Goal: Information Seeking & Learning: Check status

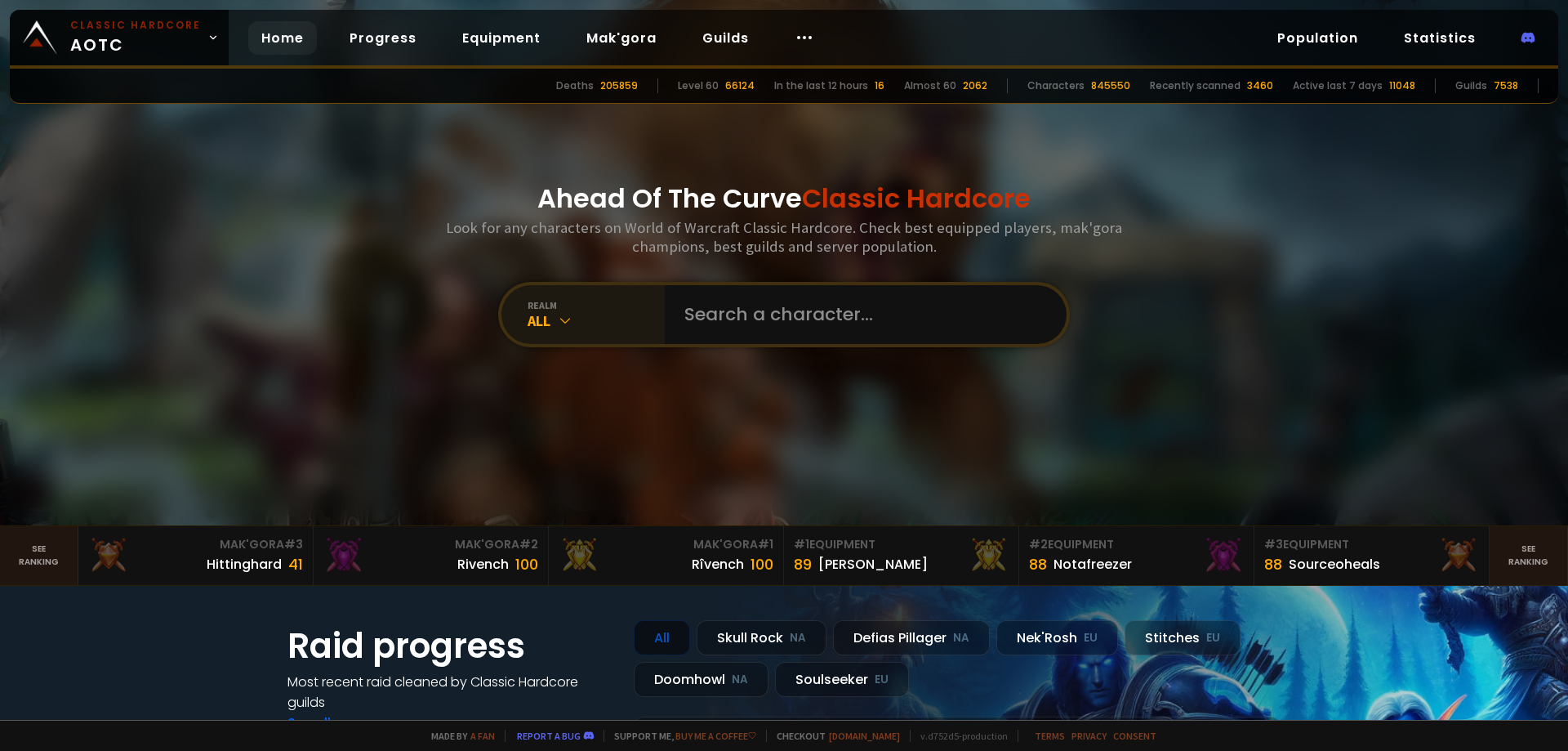
click at [549, 323] on div "All" at bounding box center [596, 320] width 137 height 19
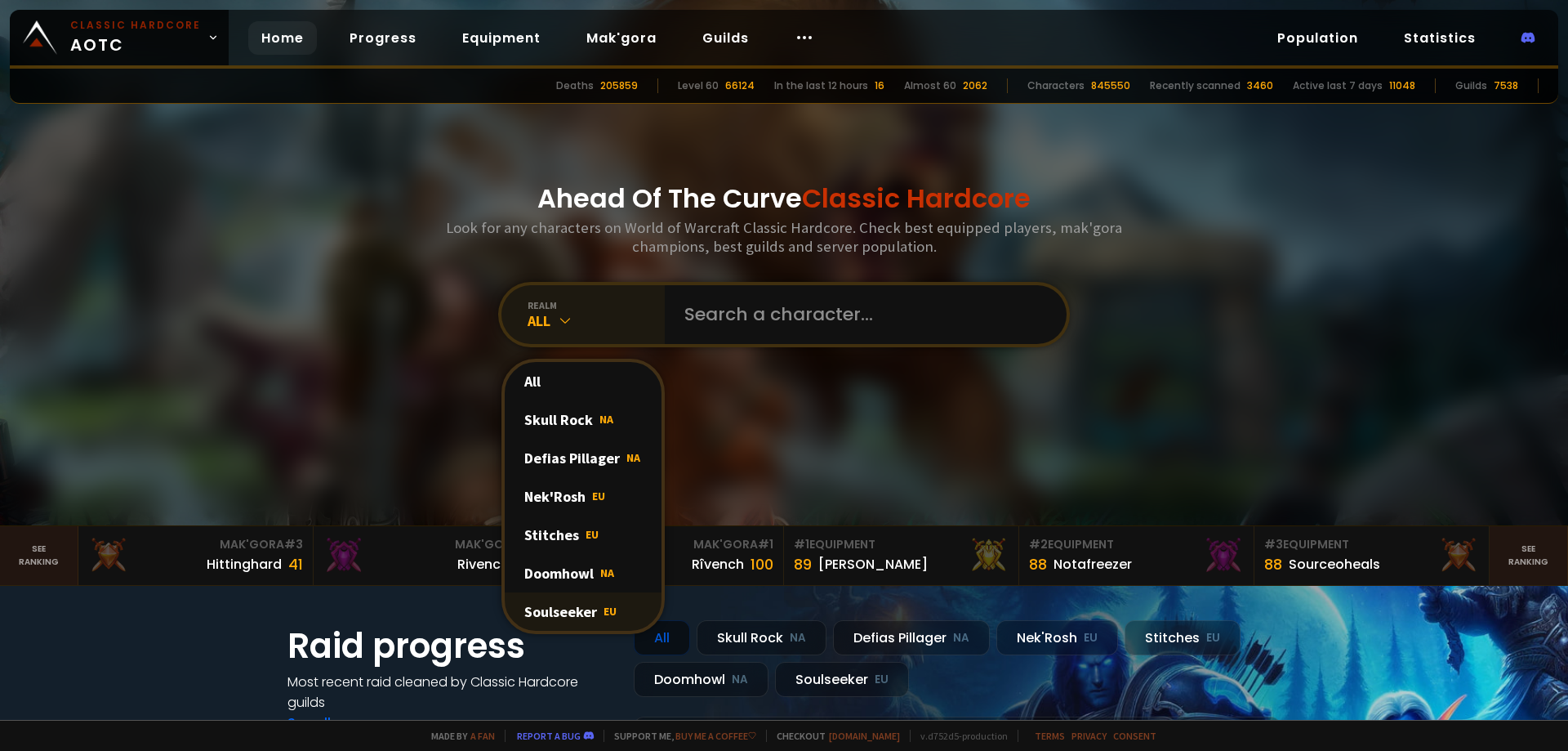
click at [596, 607] on div "Soulseeker EU" at bounding box center [583, 611] width 157 height 39
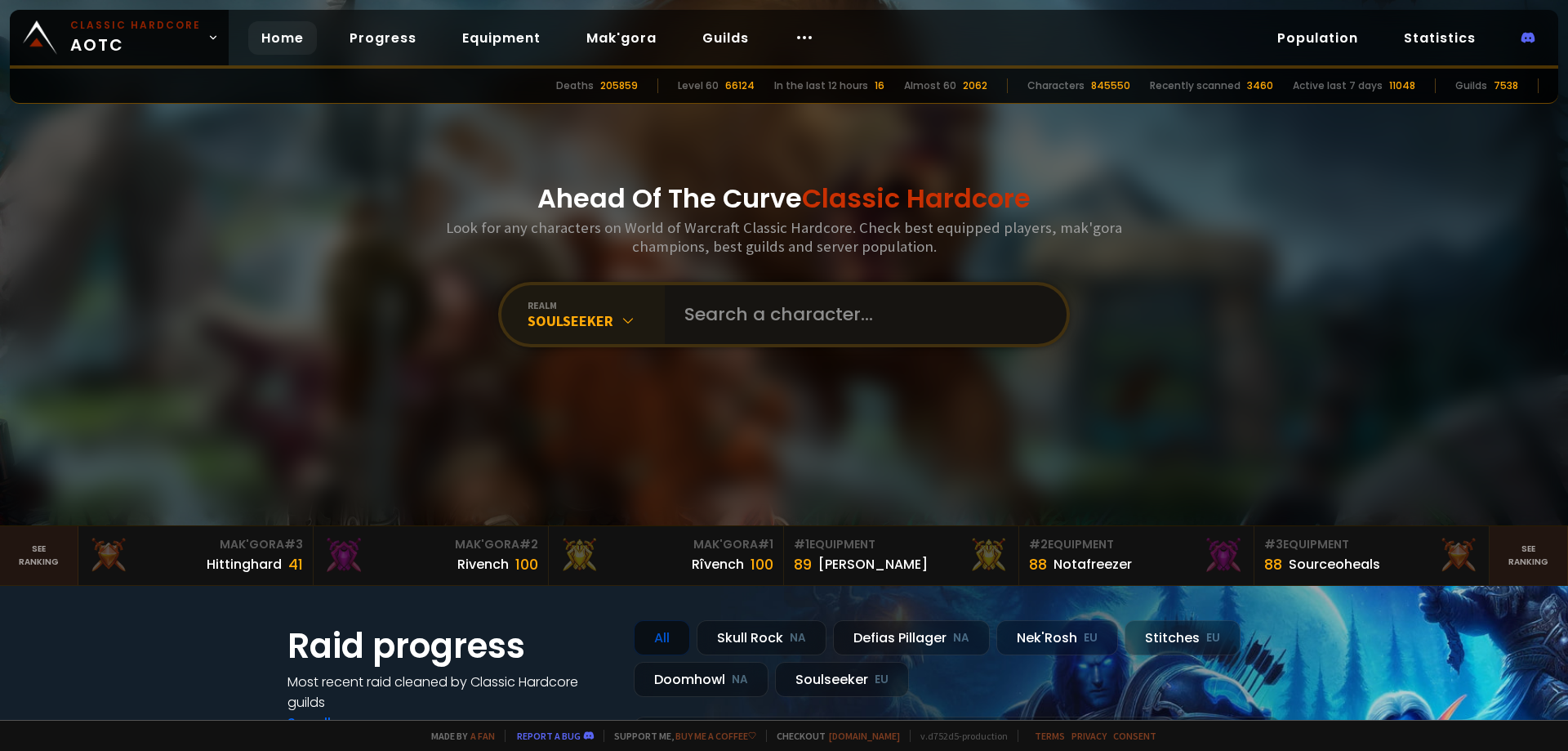
click at [775, 324] on input "text" at bounding box center [861, 314] width 373 height 59
type input "athan"
click at [567, 320] on icon at bounding box center [565, 320] width 16 height 16
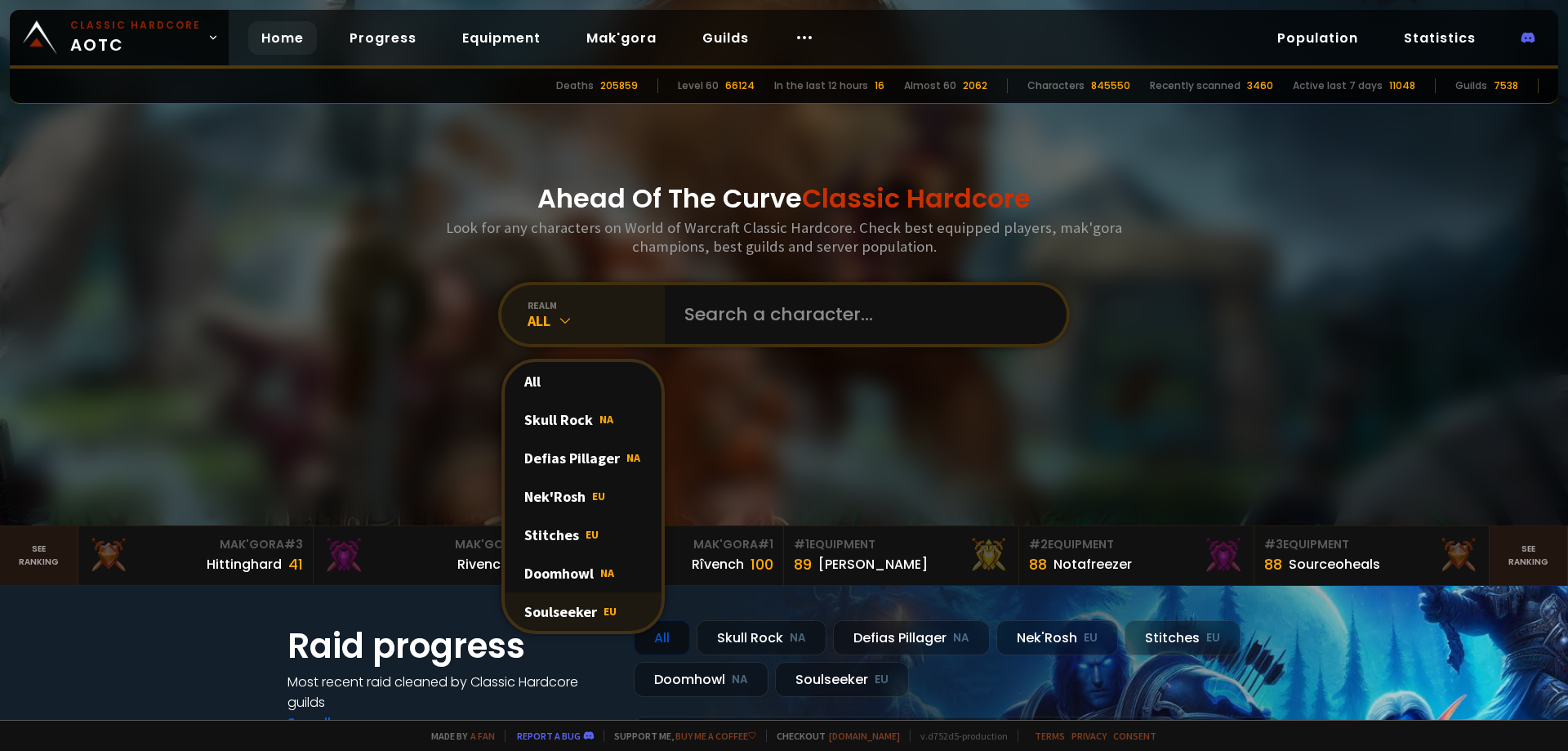
click at [587, 615] on div "Soulseeker EU" at bounding box center [583, 611] width 157 height 39
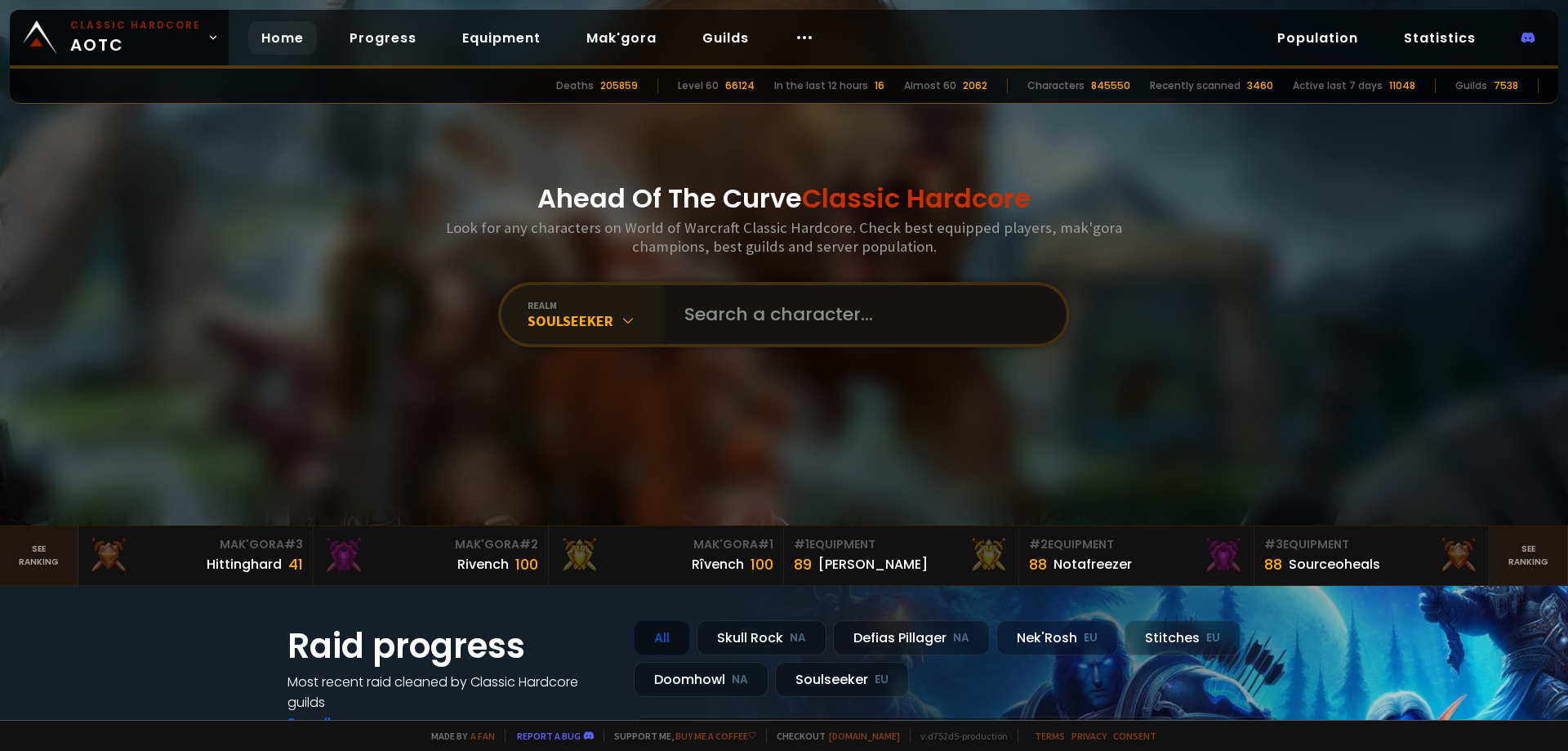
click at [729, 312] on input "text" at bounding box center [861, 314] width 373 height 59
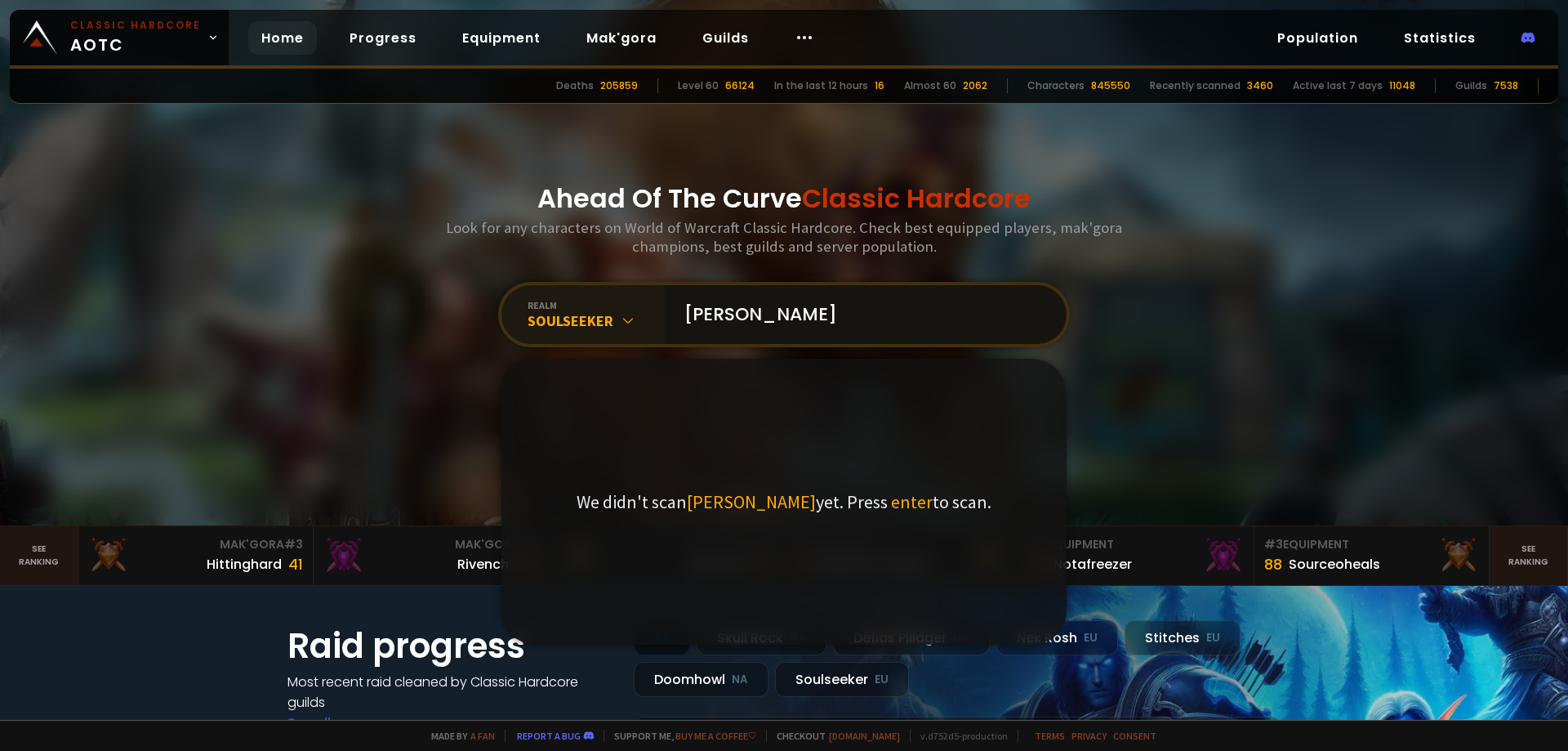
type input "[PERSON_NAME]"
click at [843, 89] on div "In the last 12 hours" at bounding box center [821, 86] width 94 height 15
click at [859, 173] on div "Ahead Of The Curve Classic Hardcore Look for any characters on World of Warcraf…" at bounding box center [784, 263] width 985 height 525
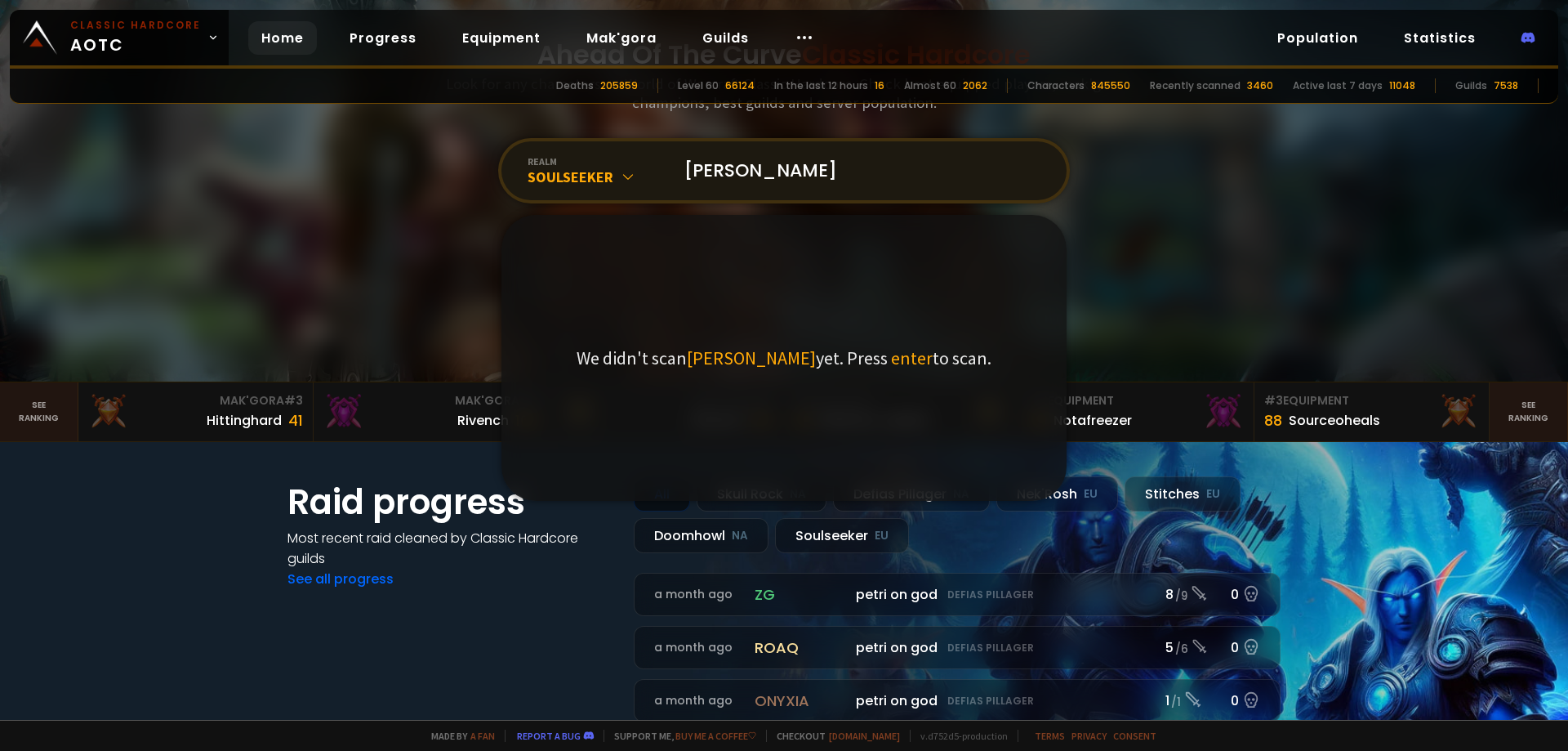
scroll to position [327, 0]
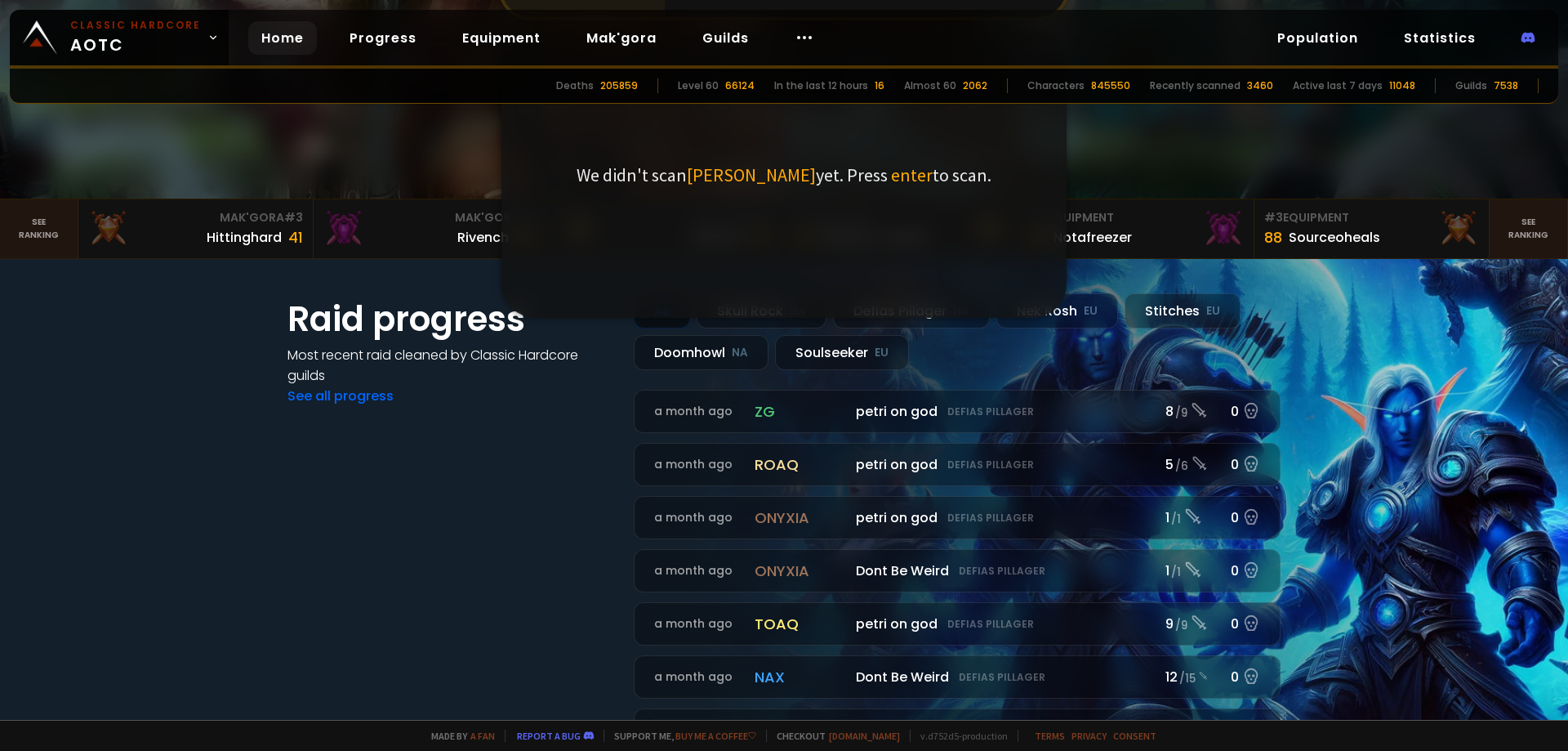
click at [476, 488] on div "Raid progress Most recent raid cleaned by Classic Hardcore guilds See all progr…" at bounding box center [450, 522] width 327 height 458
click at [819, 358] on div "Soulseeker EU" at bounding box center [842, 352] width 134 height 35
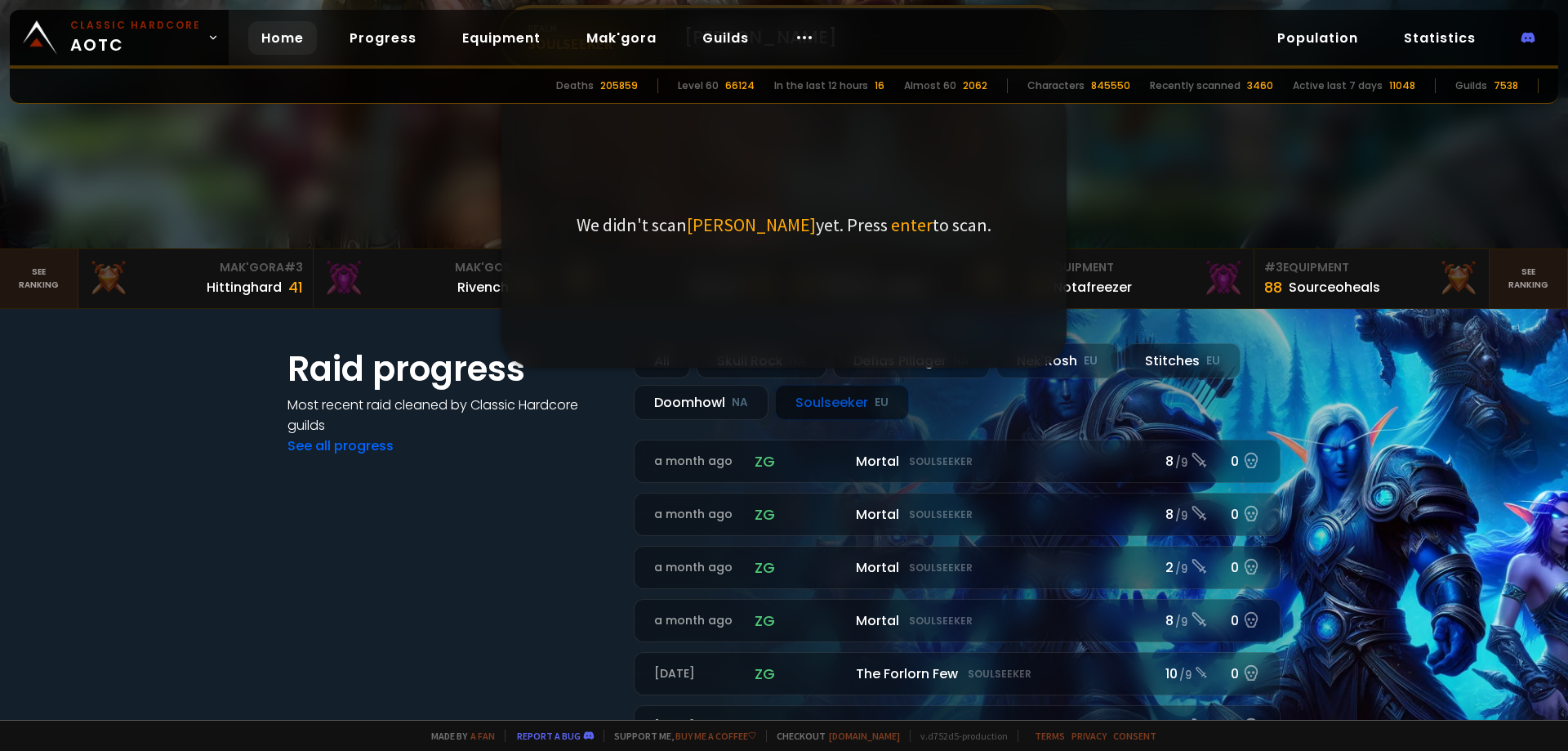
scroll to position [55, 0]
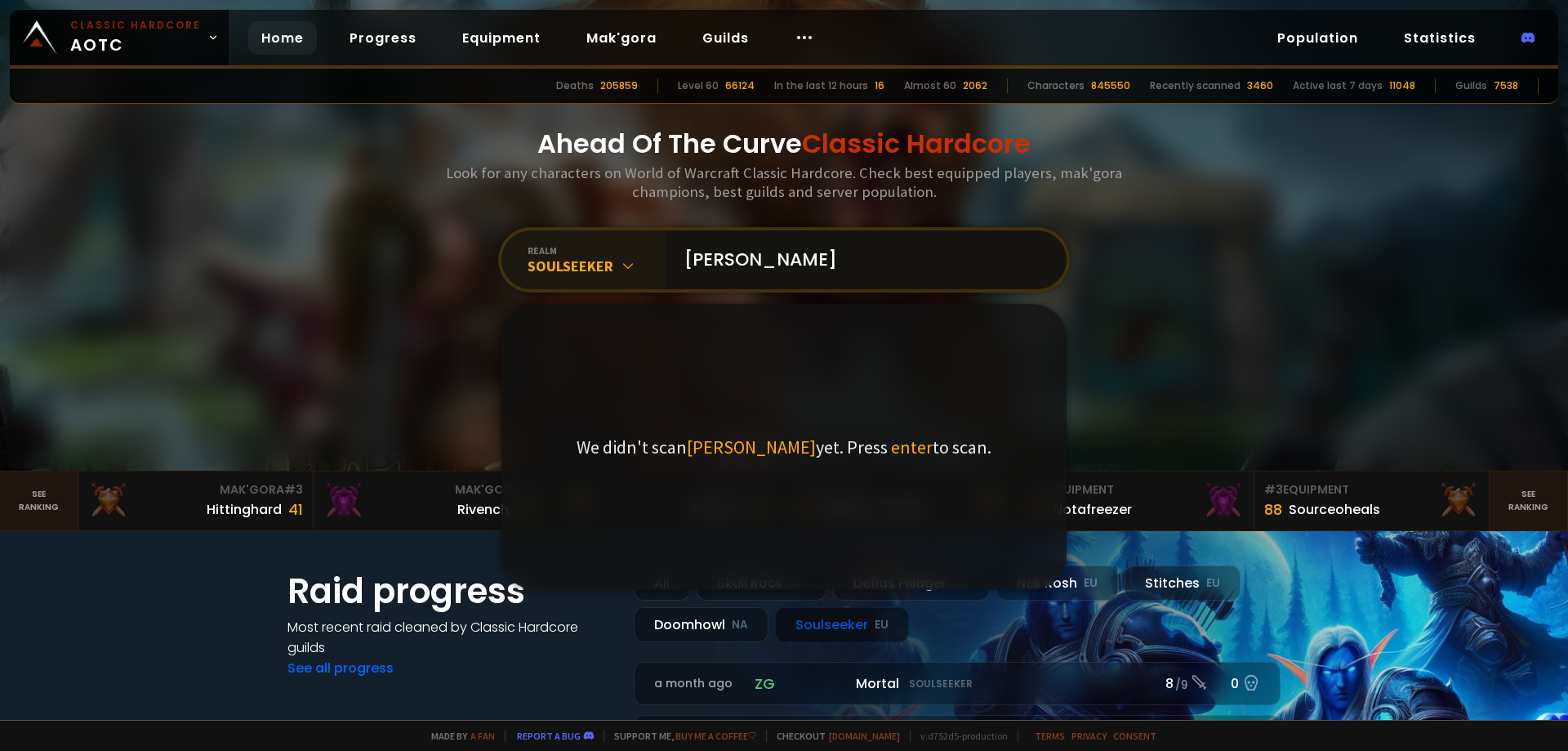
click at [778, 265] on input "[PERSON_NAME]" at bounding box center [861, 260] width 373 height 59
drag, startPoint x: 777, startPoint y: 265, endPoint x: 550, endPoint y: 256, distance: 227.2
click at [545, 256] on div "realm Soulseeker [PERSON_NAME] We didn't scan [PERSON_NAME] yet. Press enter to…" at bounding box center [784, 260] width 572 height 66
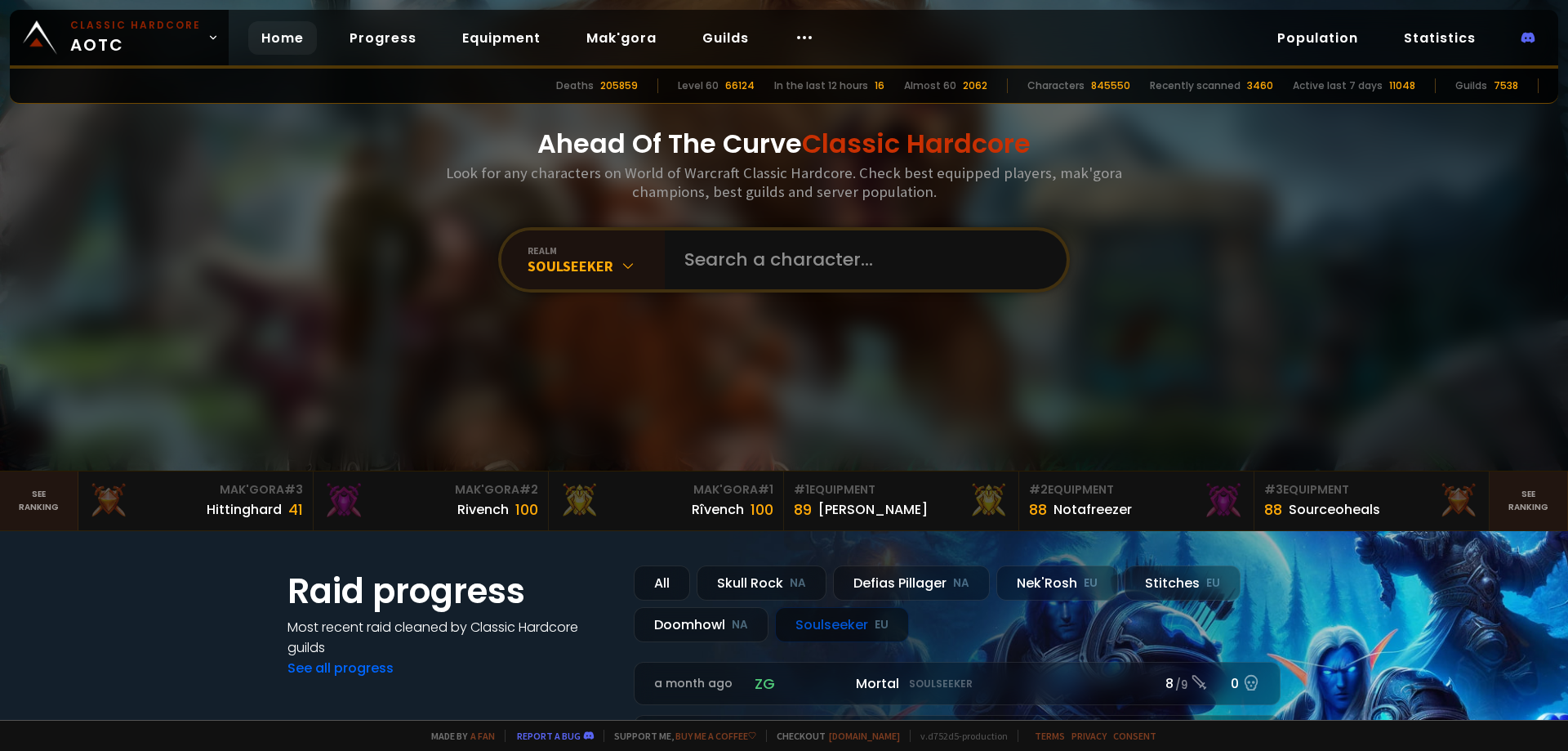
click at [1176, 347] on div "Ahead Of The Curve Classic Hardcore Look for any characters on World of Warcraf…" at bounding box center [784, 208] width 985 height 525
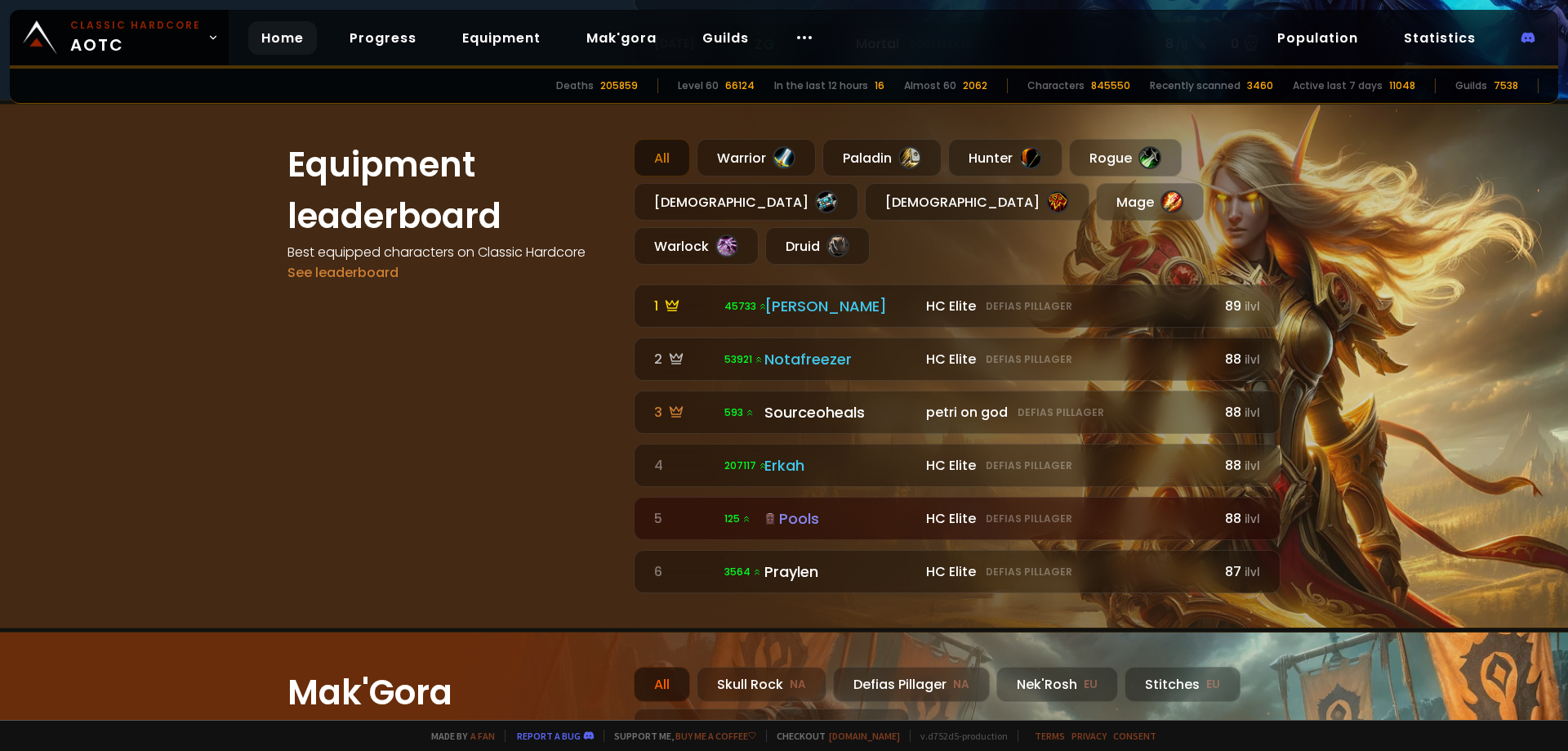
scroll to position [926, 0]
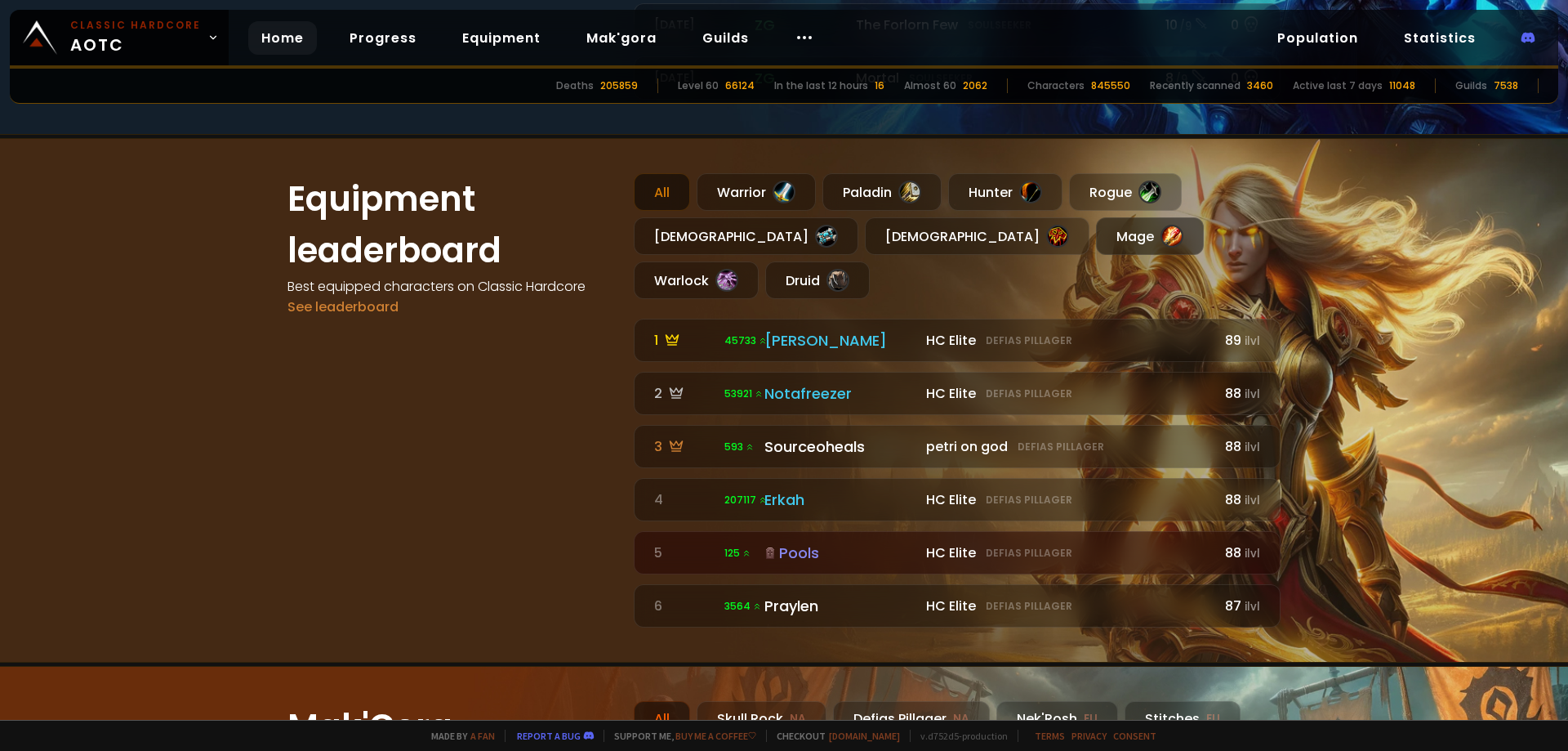
click at [1161, 236] on div at bounding box center [1173, 236] width 23 height 23
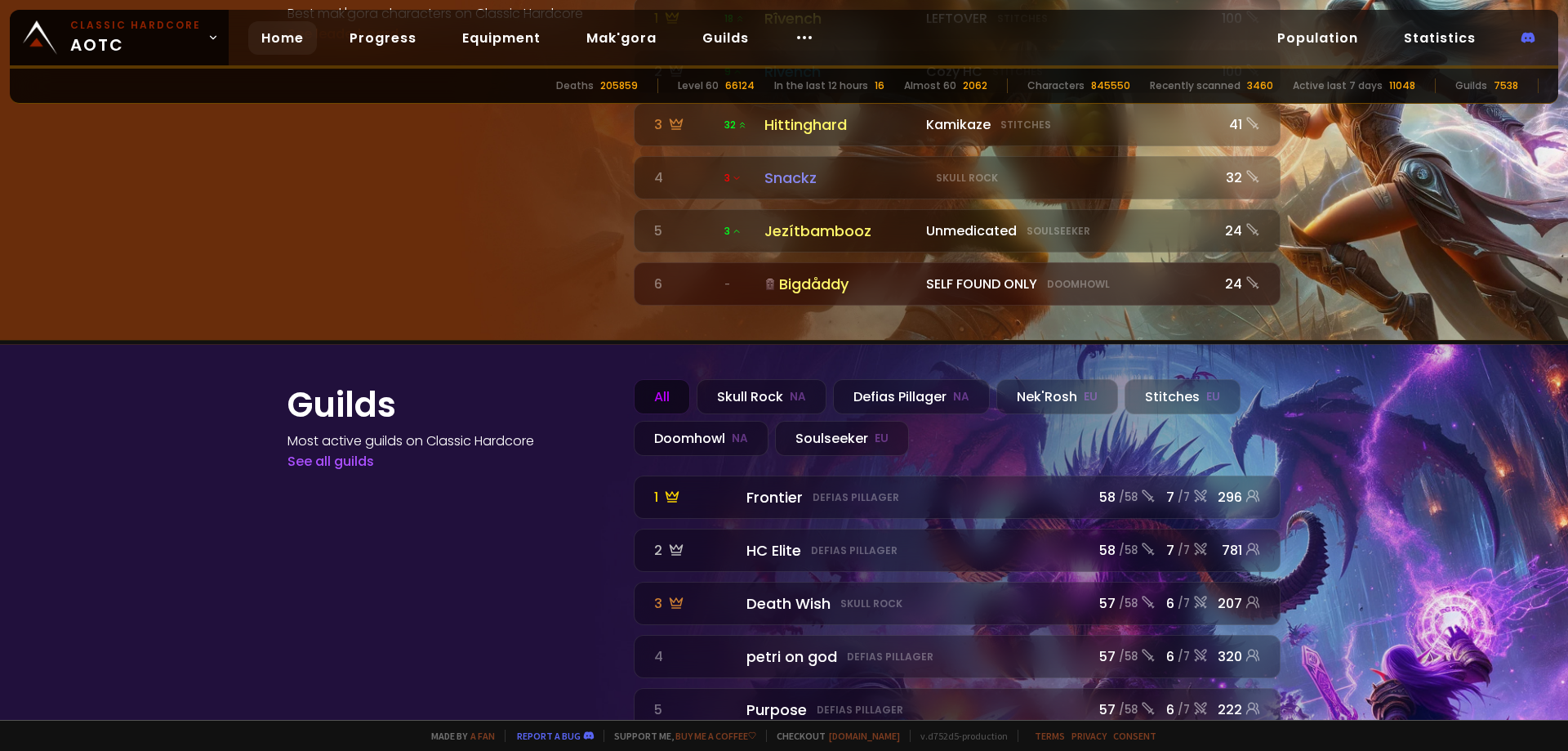
scroll to position [1756, 0]
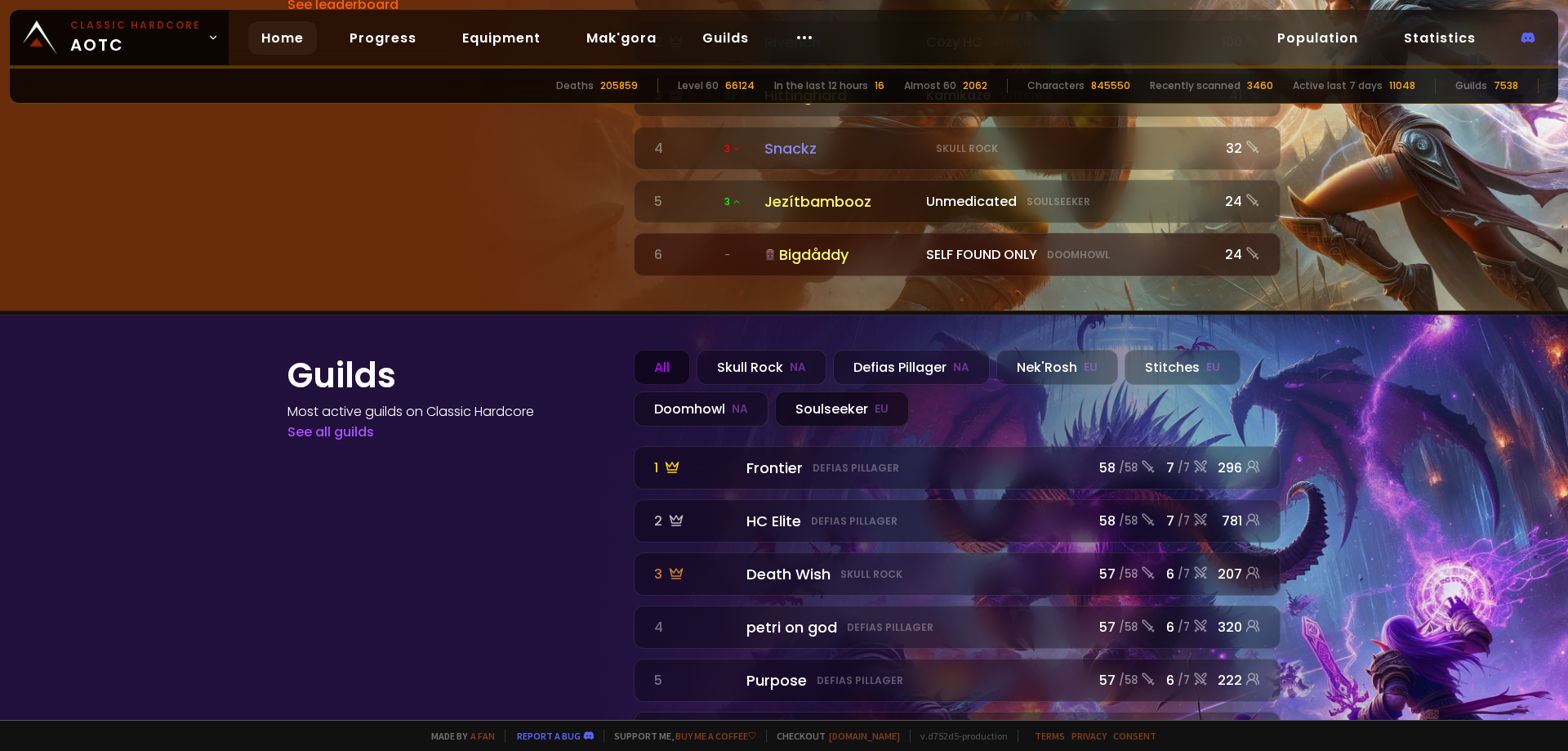
click at [838, 392] on div "Soulseeker EU" at bounding box center [842, 409] width 134 height 35
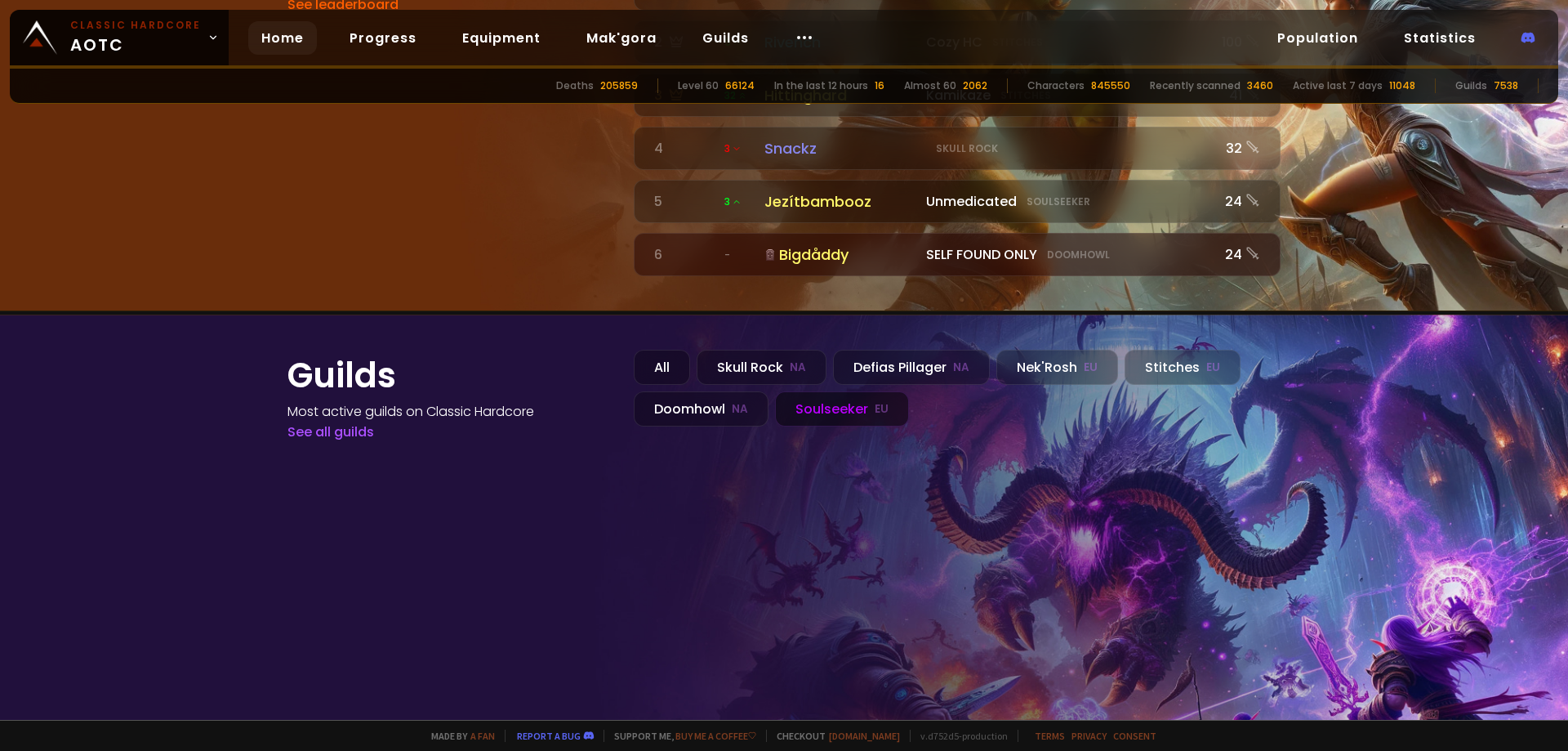
click at [821, 392] on div "Soulseeker EU" at bounding box center [842, 409] width 134 height 35
click at [717, 392] on div "Doomhowl NA" at bounding box center [701, 409] width 135 height 35
click at [682, 350] on div "All" at bounding box center [661, 367] width 57 height 35
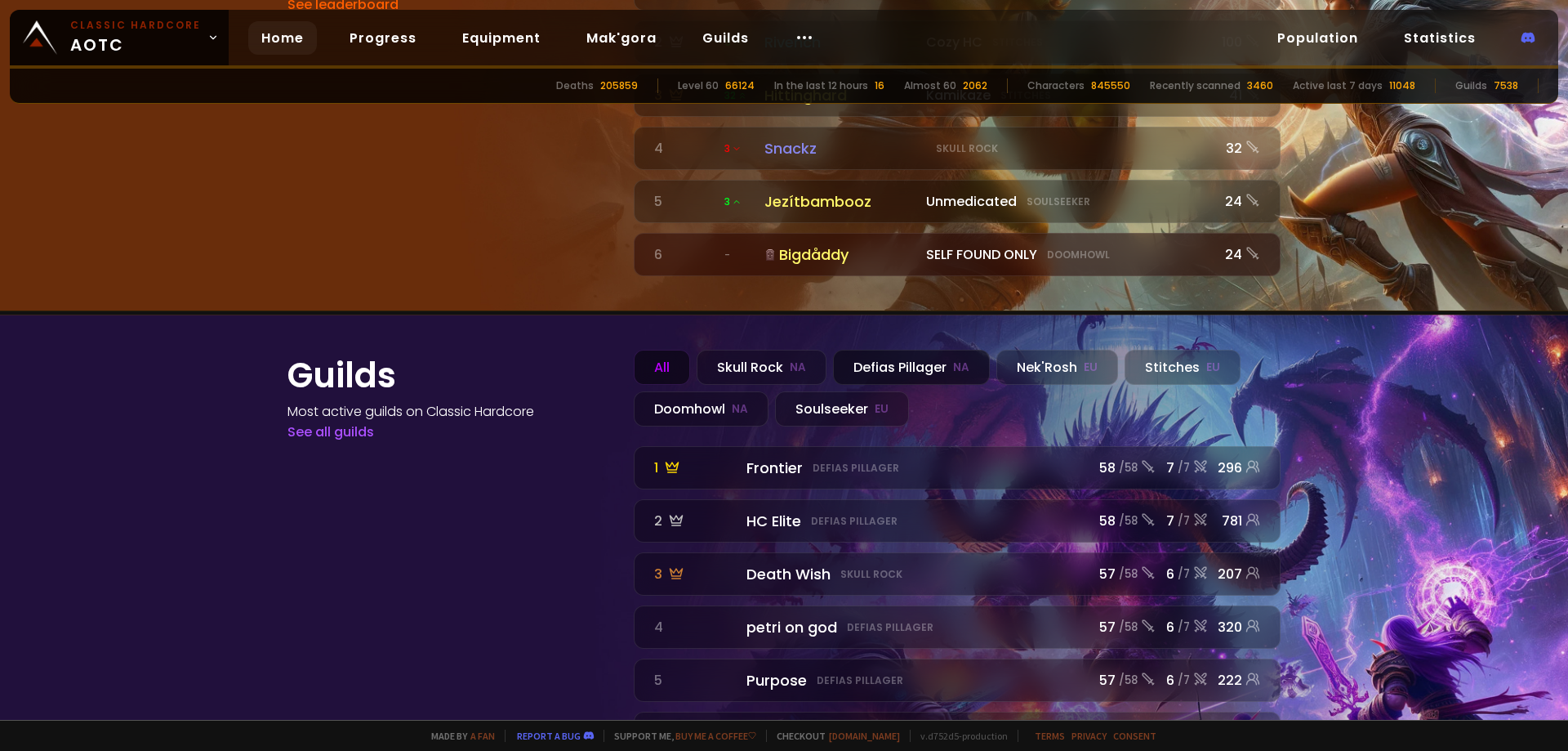
click at [929, 350] on div "Defias Pillager NA" at bounding box center [911, 367] width 157 height 35
click at [751, 350] on div "Skull Rock NA" at bounding box center [761, 367] width 130 height 35
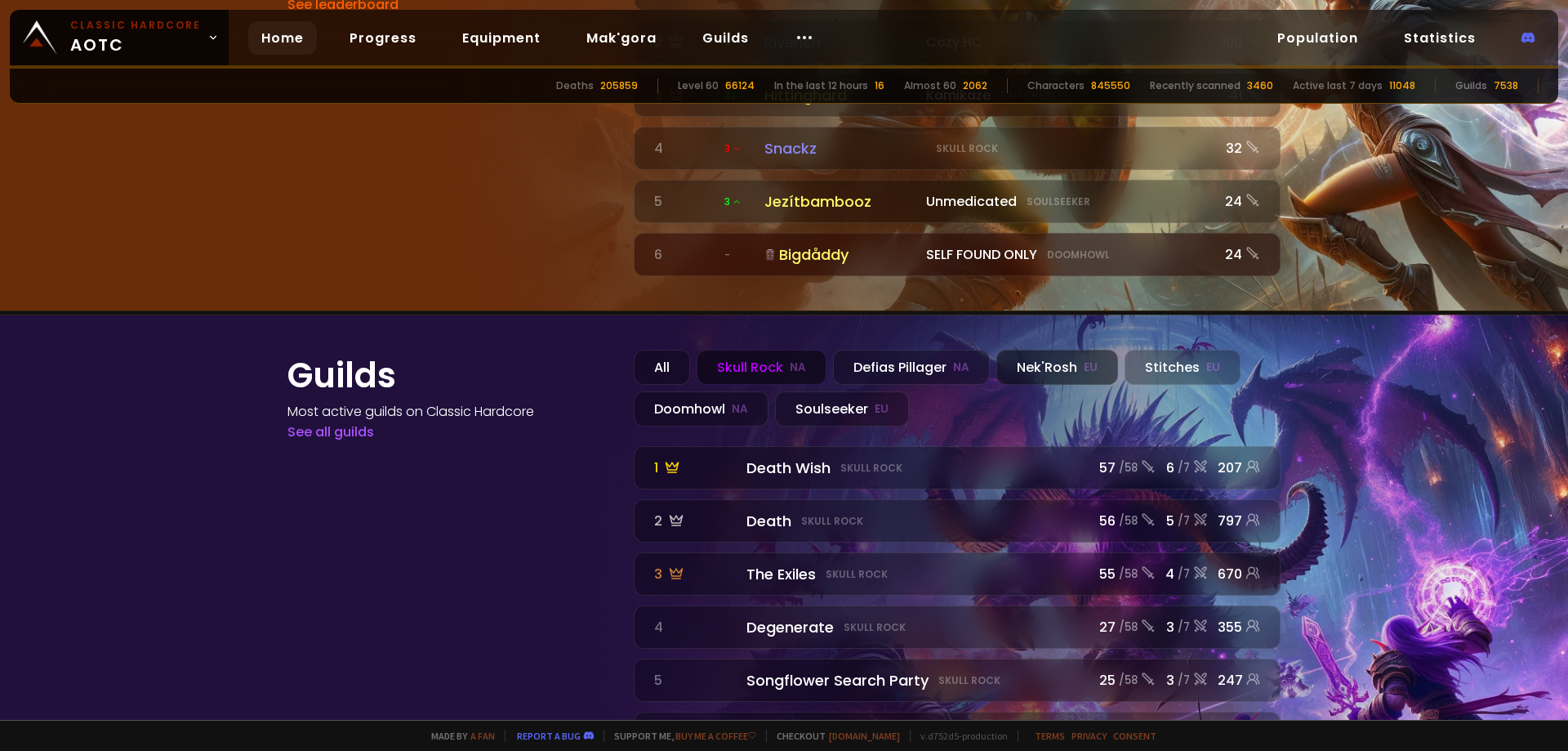
click at [1013, 350] on div "Nek'Rosh EU" at bounding box center [1057, 367] width 121 height 35
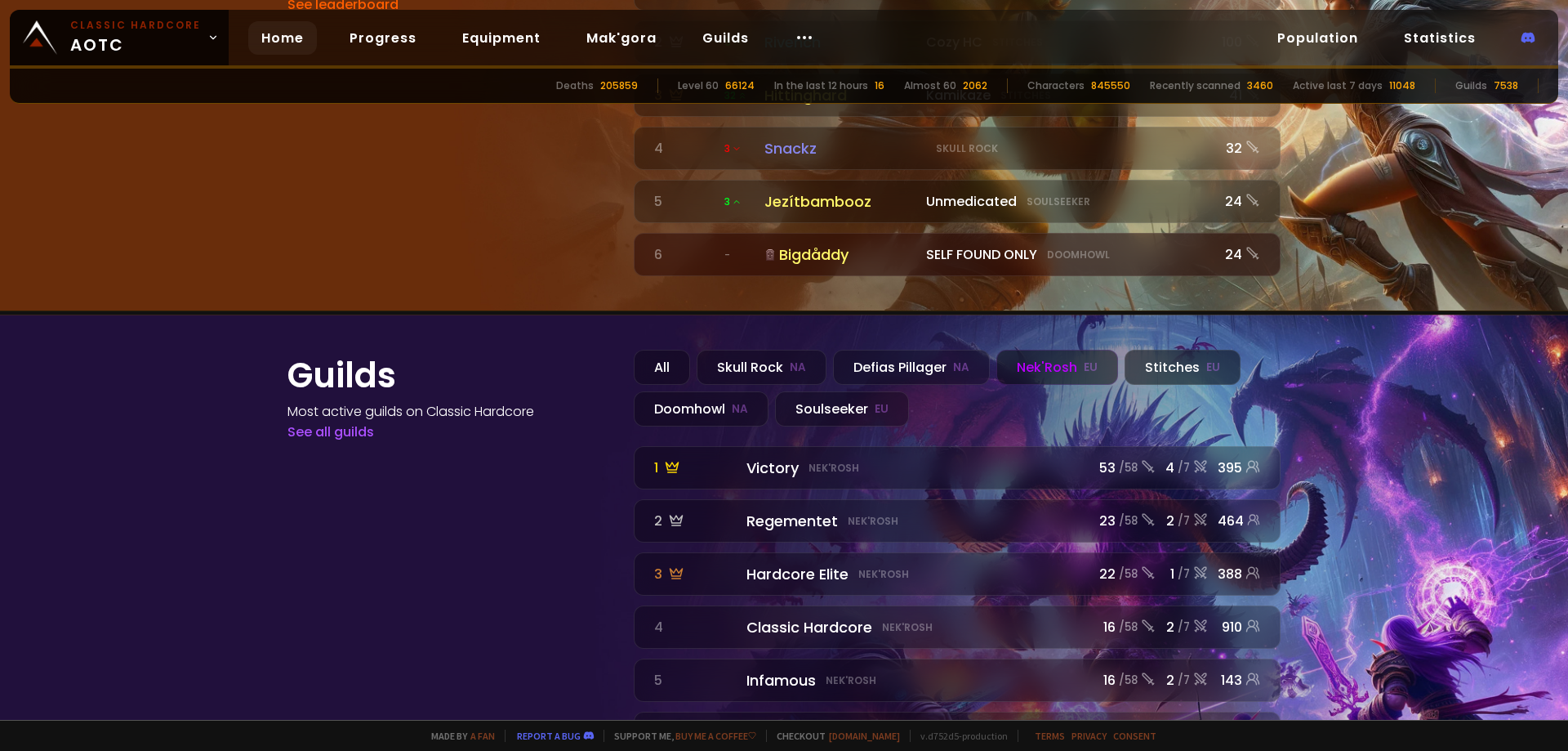
click at [1168, 350] on div "Stitches EU" at bounding box center [1182, 367] width 116 height 35
click at [712, 392] on div "Doomhowl NA" at bounding box center [701, 409] width 135 height 35
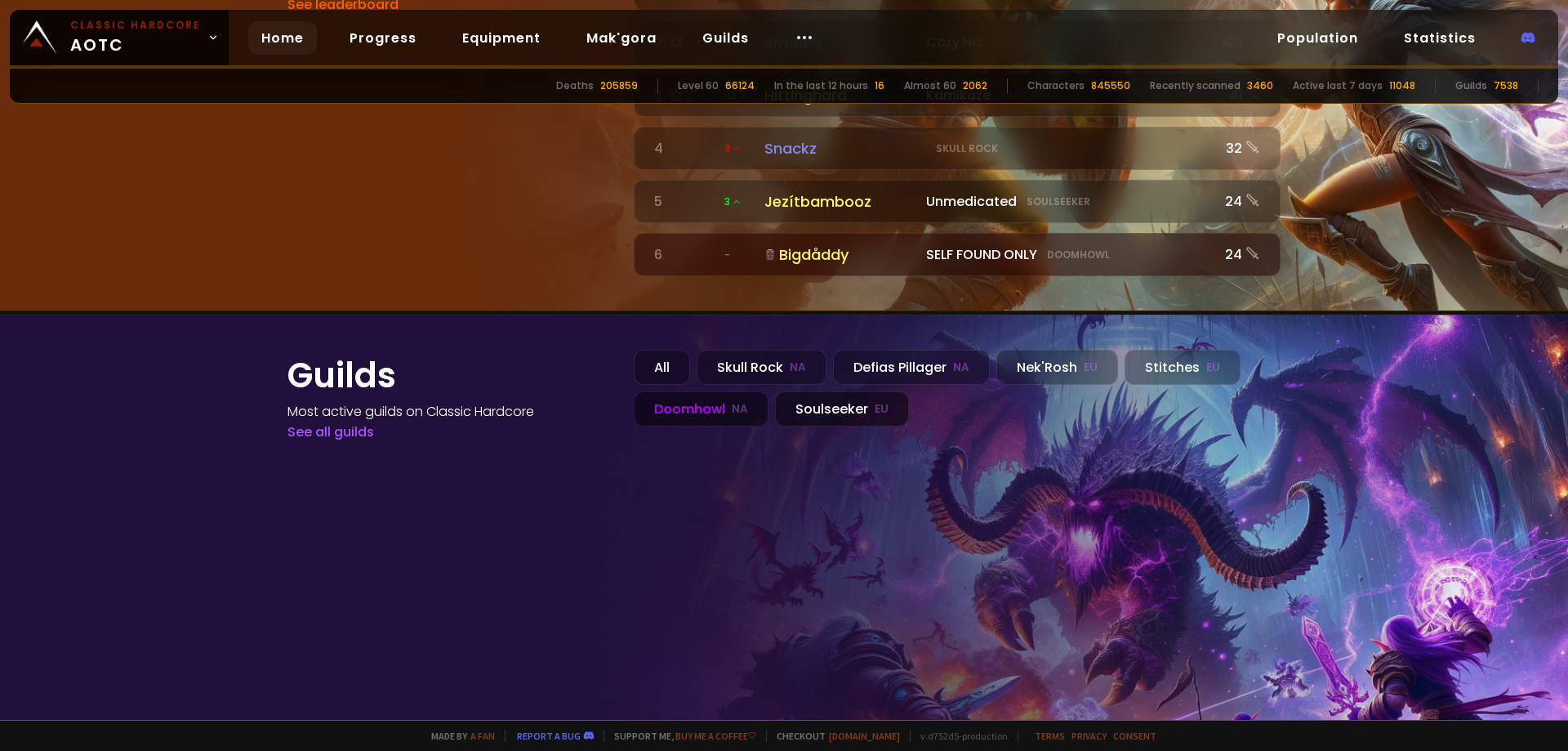
click at [839, 392] on div "Soulseeker EU" at bounding box center [842, 409] width 134 height 35
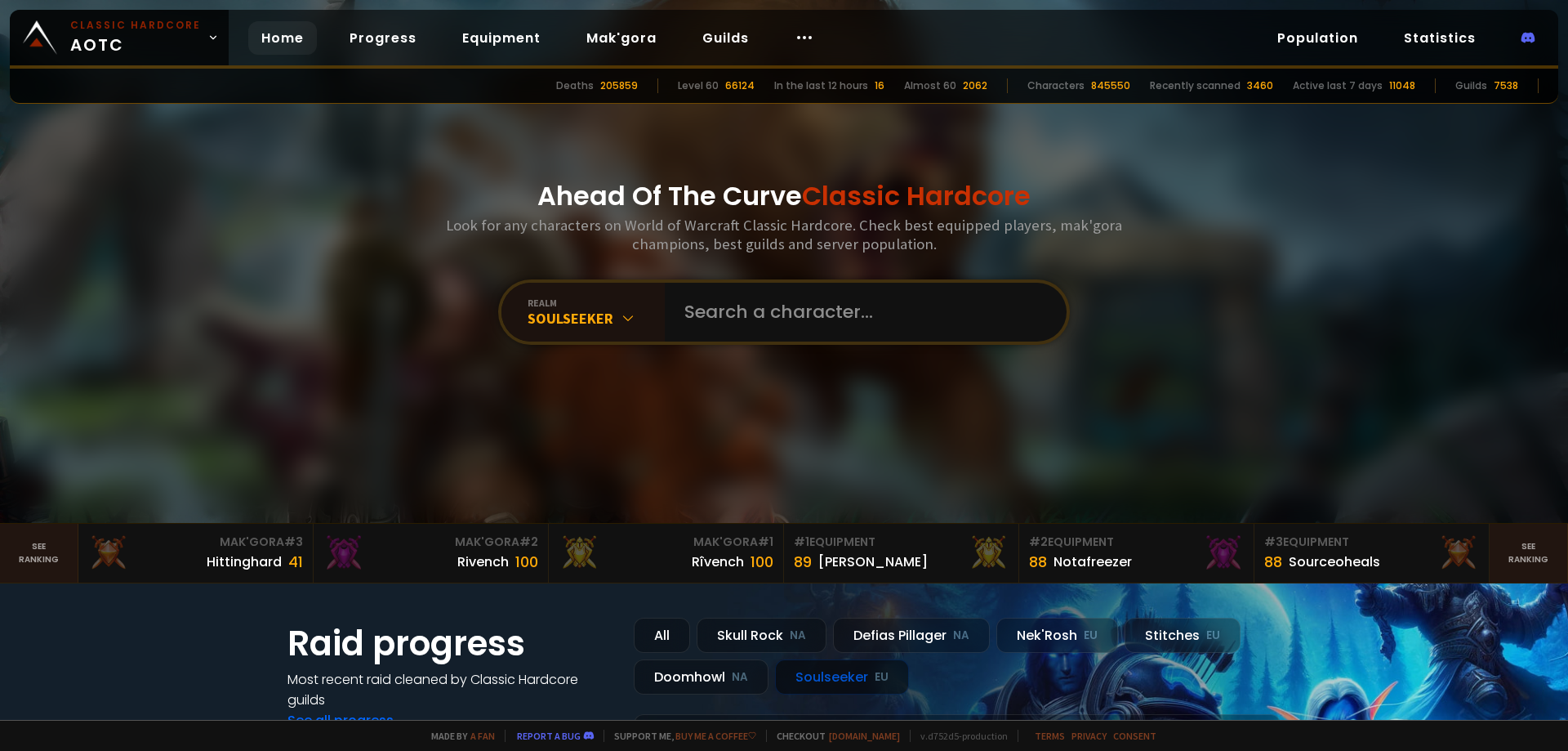
scroll to position [0, 0]
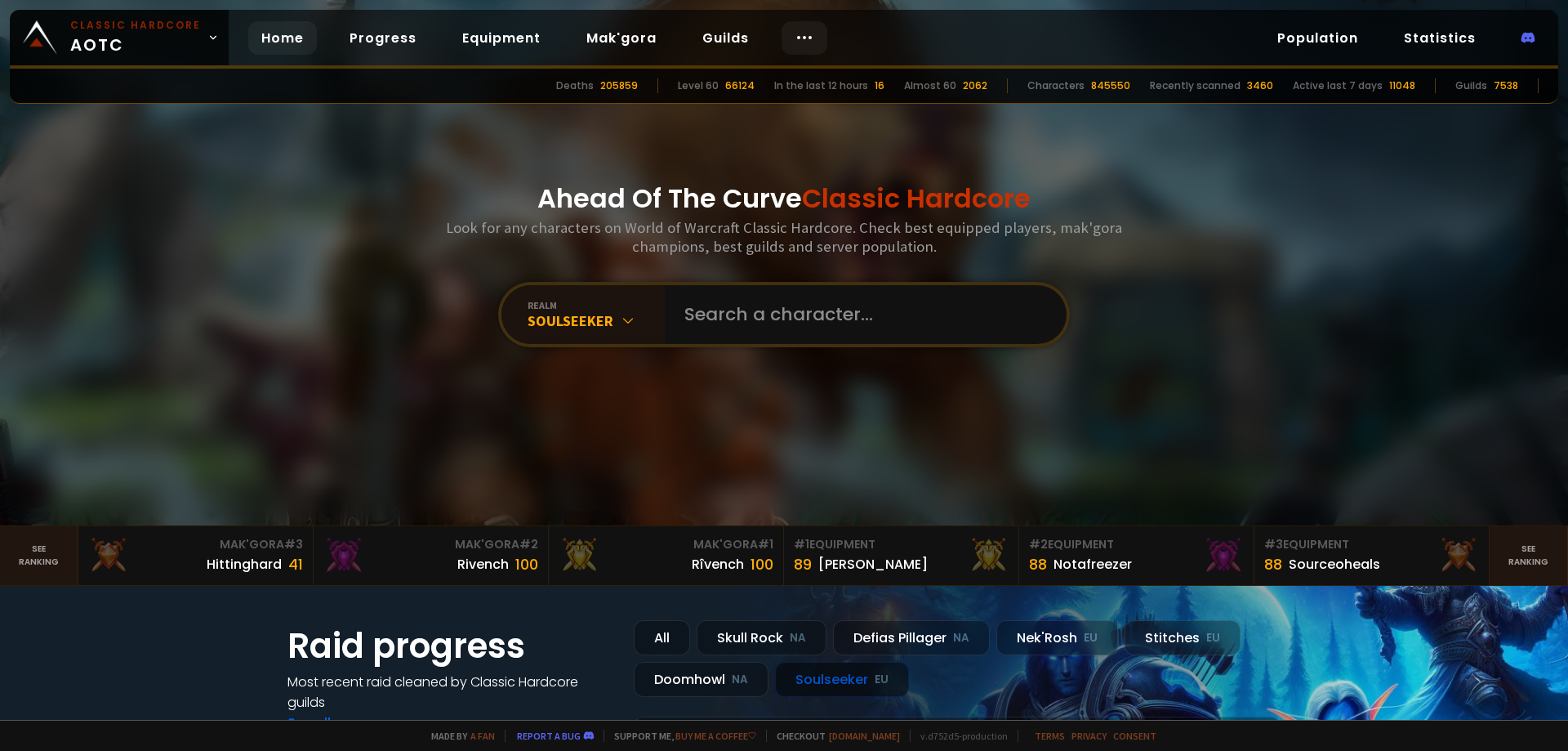
click at [804, 36] on icon at bounding box center [805, 38] width 20 height 20
click at [624, 93] on div "Deaths 205859 Level 60 66124 In the last 12 hours 16 Almost 60 2062 Characters …" at bounding box center [784, 86] width 1548 height 35
click at [795, 39] on icon at bounding box center [805, 38] width 20 height 20
click at [1429, 43] on link "Statistics" at bounding box center [1439, 38] width 98 height 34
